Goal: Browse casually

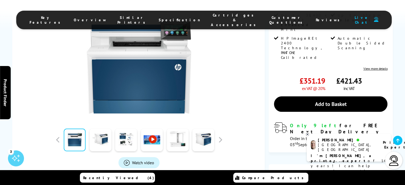
scroll to position [186, 0]
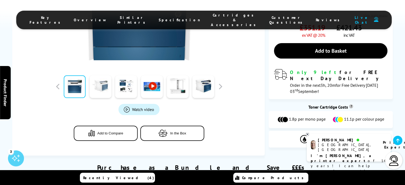
click at [102, 77] on link at bounding box center [100, 86] width 22 height 23
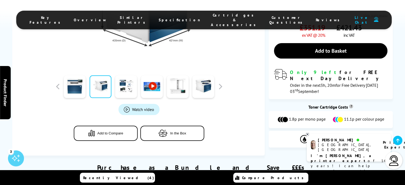
scroll to position [133, 0]
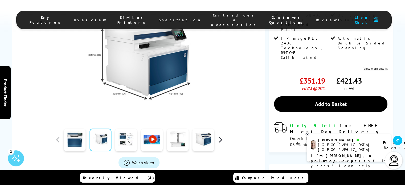
click at [220, 136] on button "button" at bounding box center [220, 140] width 8 height 8
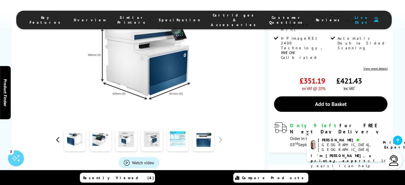
click at [56, 136] on button "button" at bounding box center [58, 140] width 8 height 8
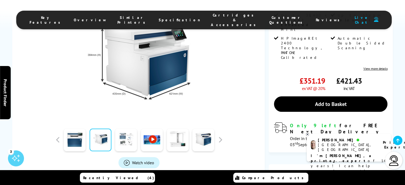
click at [122, 134] on link at bounding box center [126, 140] width 22 height 23
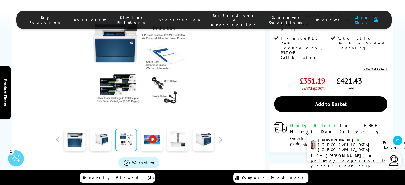
click at [154, 130] on link at bounding box center [152, 140] width 22 height 23
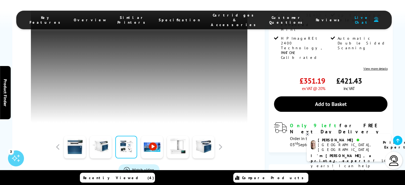
click at [177, 148] on link at bounding box center [178, 147] width 22 height 23
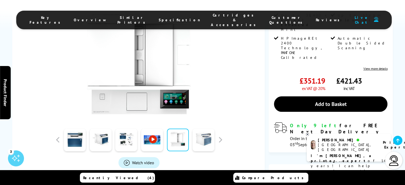
click at [205, 137] on link at bounding box center [204, 140] width 22 height 23
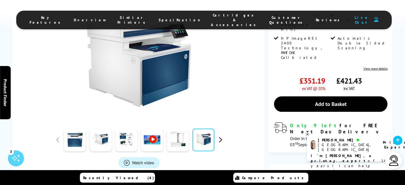
click at [219, 136] on button "button" at bounding box center [220, 140] width 8 height 8
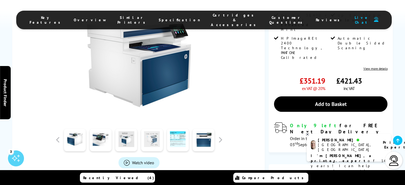
click at [151, 133] on link at bounding box center [152, 140] width 22 height 23
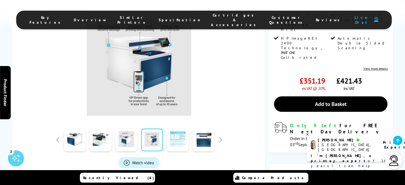
click at [176, 129] on link at bounding box center [178, 140] width 22 height 23
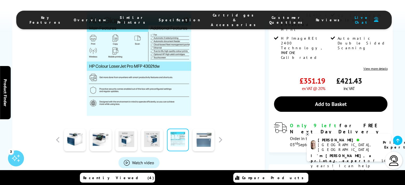
click at [212, 130] on link at bounding box center [204, 140] width 22 height 23
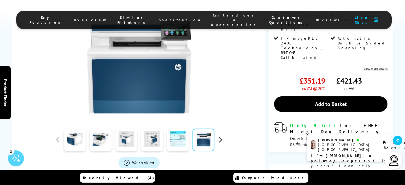
click at [218, 136] on button "button" at bounding box center [220, 140] width 8 height 8
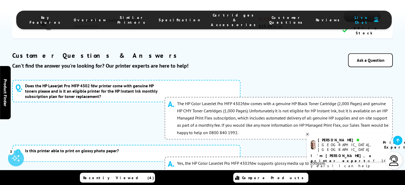
scroll to position [2663, 0]
